Goal: Obtain resource: Download file/media

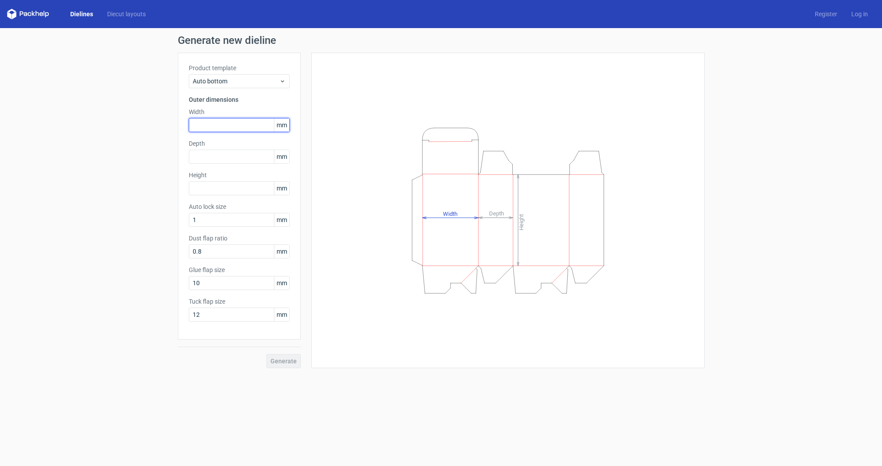
click at [237, 126] on input "text" at bounding box center [239, 125] width 101 height 14
type input "125"
click at [227, 158] on input "text" at bounding box center [239, 157] width 101 height 14
type input "80"
click at [215, 189] on input "text" at bounding box center [239, 188] width 101 height 14
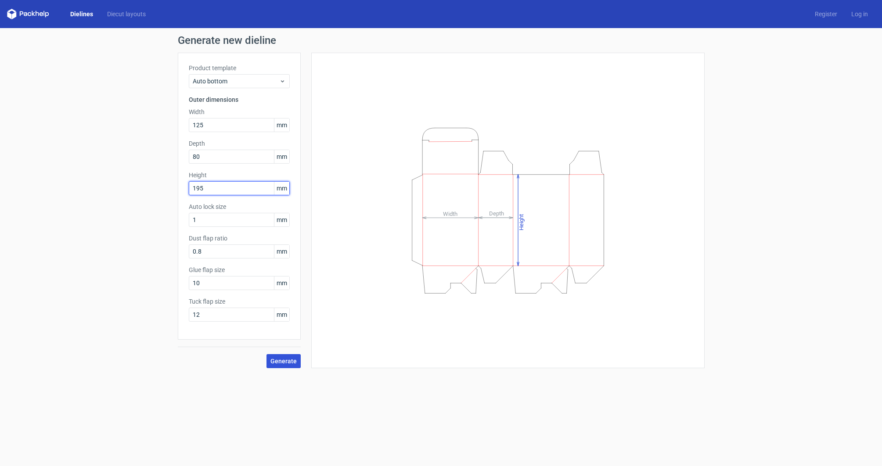
type input "195"
click at [292, 361] on span "Generate" at bounding box center [283, 361] width 26 height 6
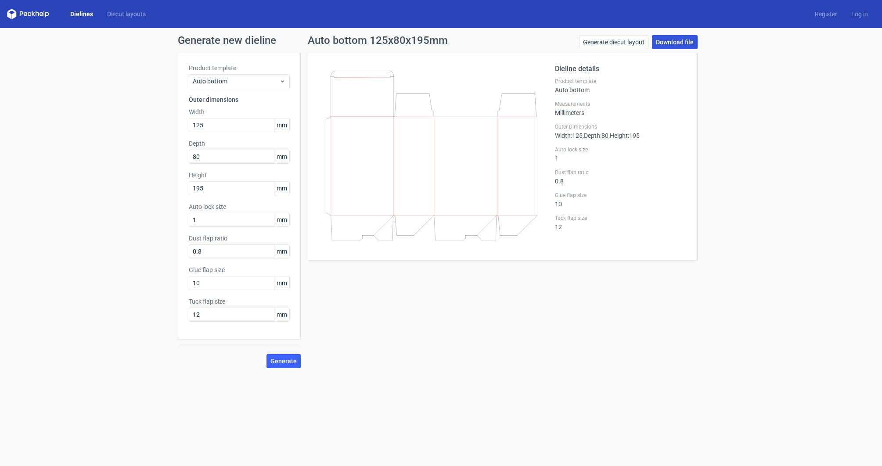
click at [680, 40] on link "Download file" at bounding box center [675, 42] width 46 height 14
